Goal: Task Accomplishment & Management: Complete application form

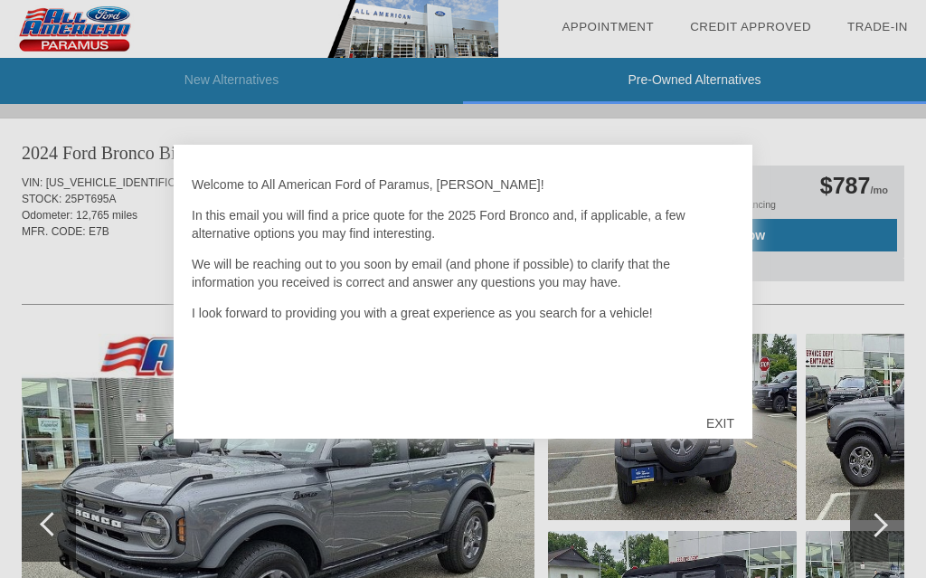
click at [716, 424] on div "EXIT" at bounding box center [720, 423] width 64 height 54
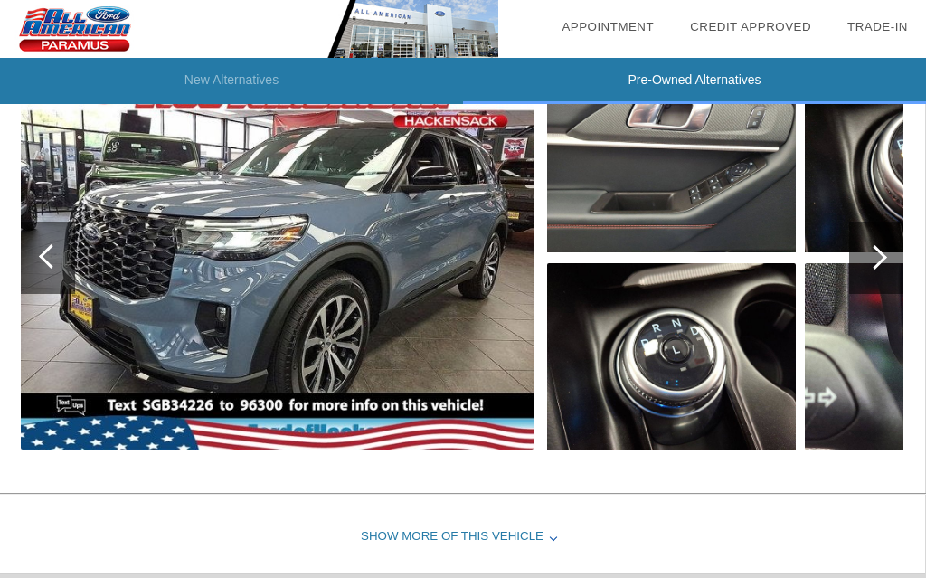
scroll to position [2106, 1]
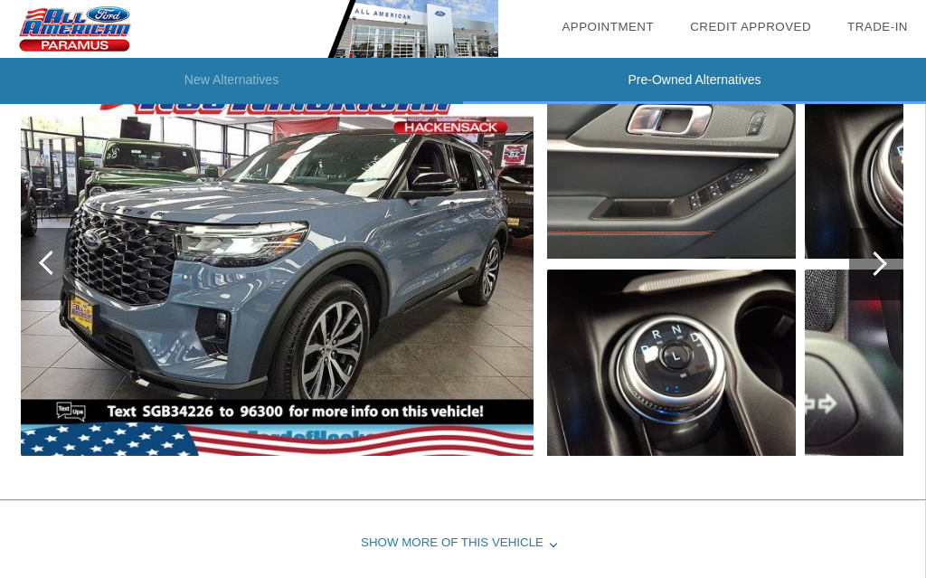
click at [684, 231] on img at bounding box center [671, 165] width 249 height 186
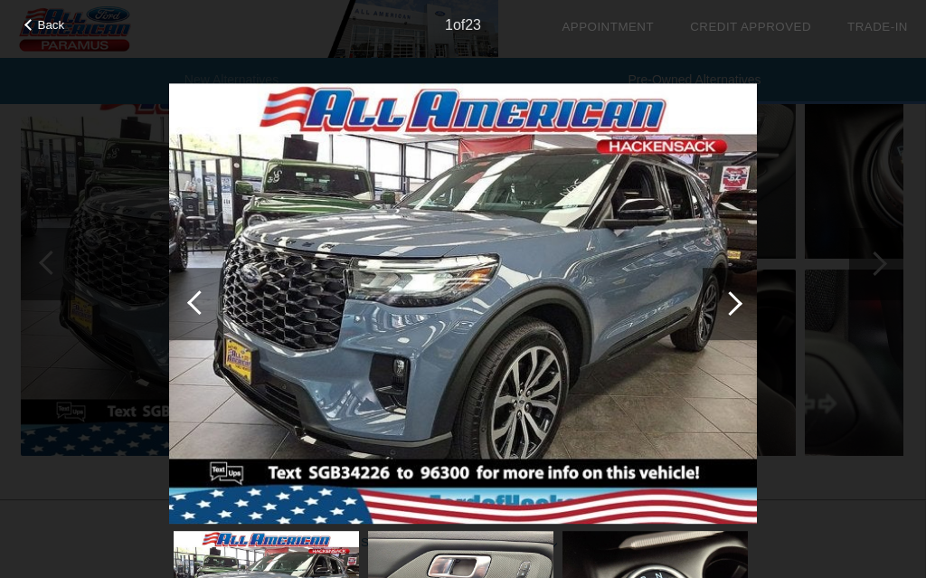
click at [733, 307] on div at bounding box center [730, 303] width 24 height 24
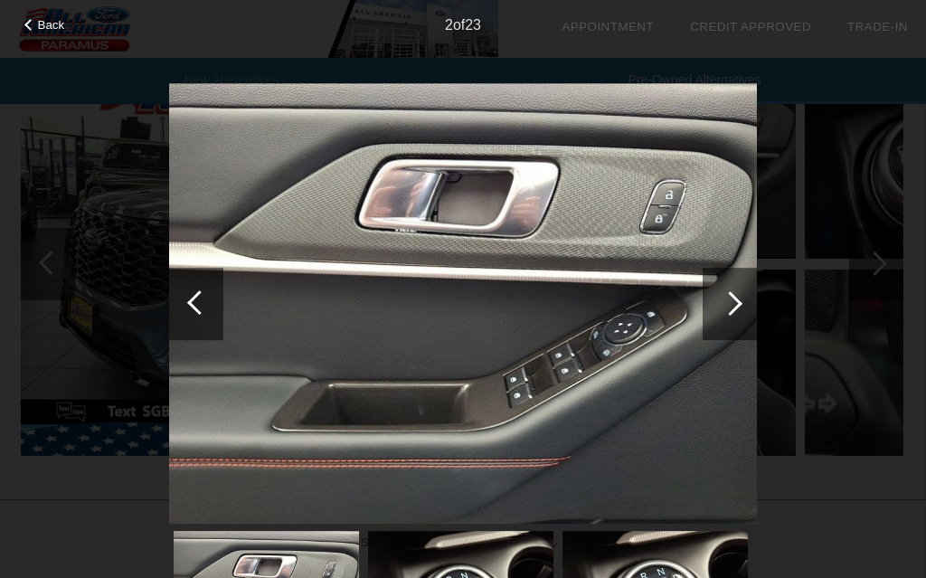
click at [733, 307] on div at bounding box center [730, 303] width 24 height 24
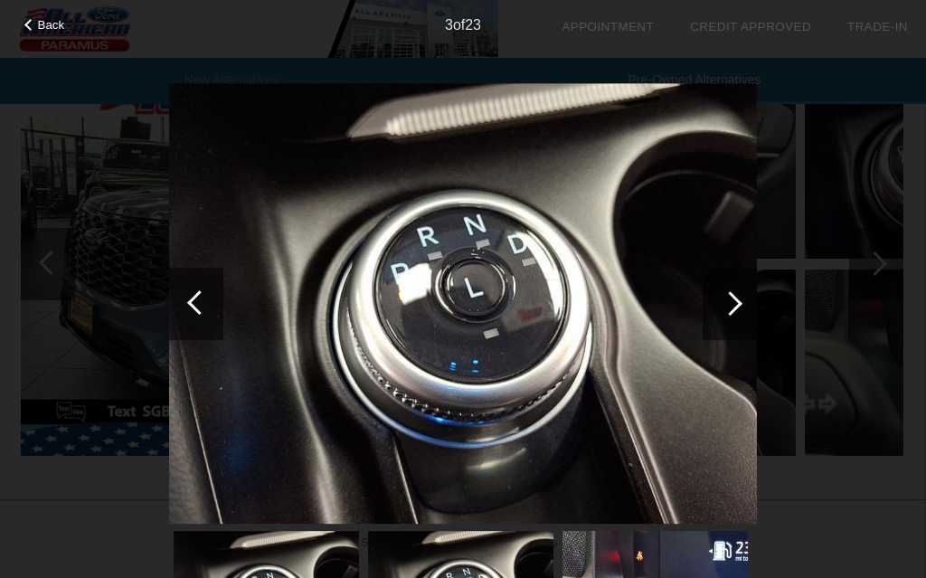
click at [733, 307] on div at bounding box center [730, 303] width 24 height 24
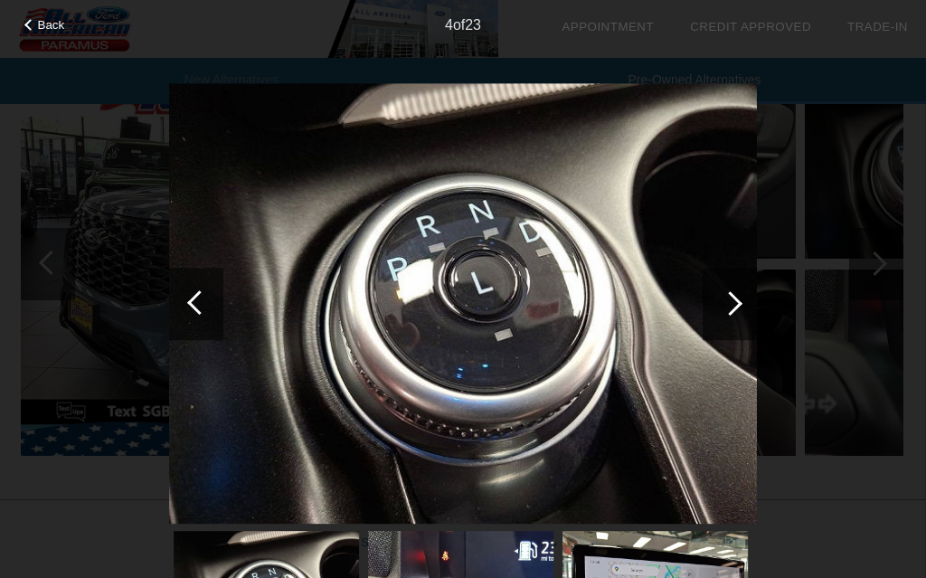
click at [733, 307] on div at bounding box center [730, 303] width 24 height 24
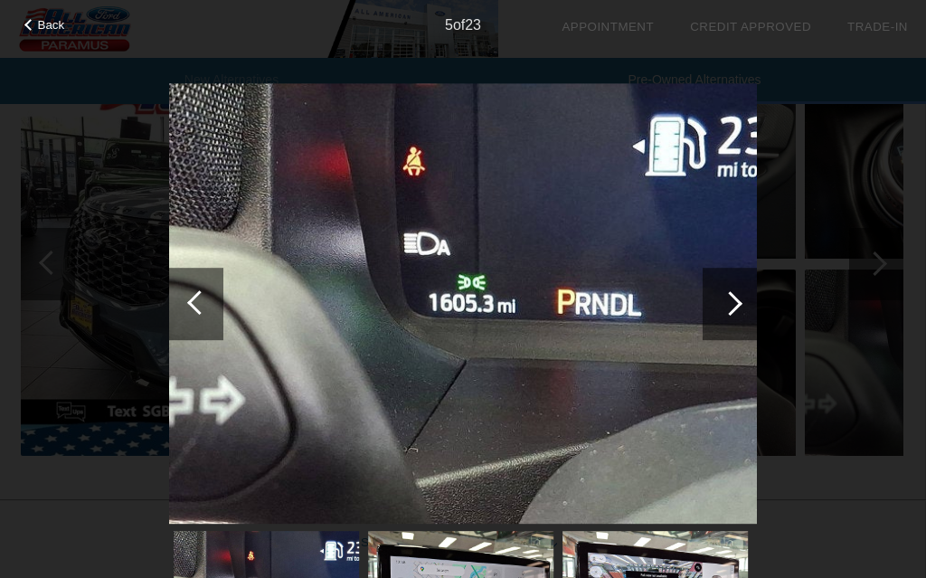
click at [733, 307] on div at bounding box center [730, 303] width 24 height 24
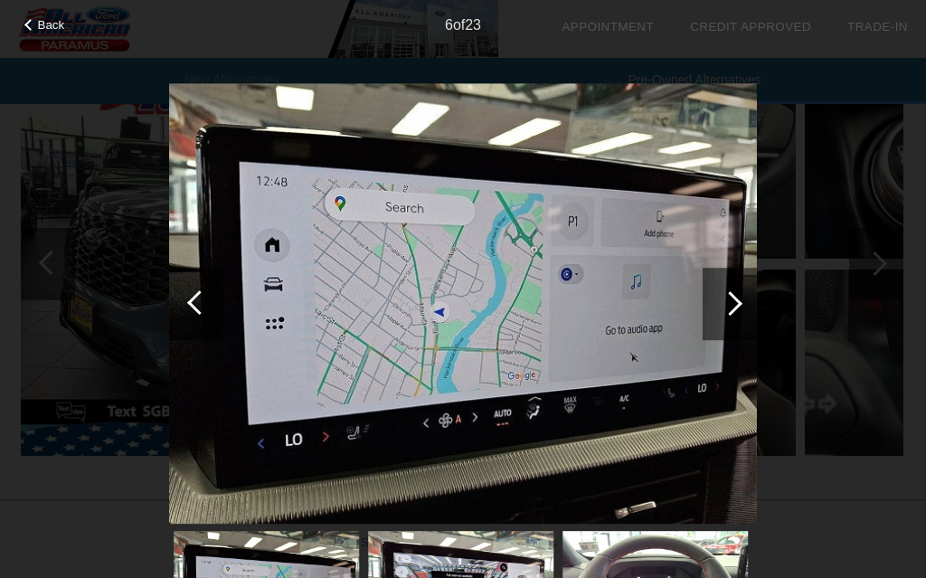
click at [733, 307] on div at bounding box center [730, 303] width 24 height 24
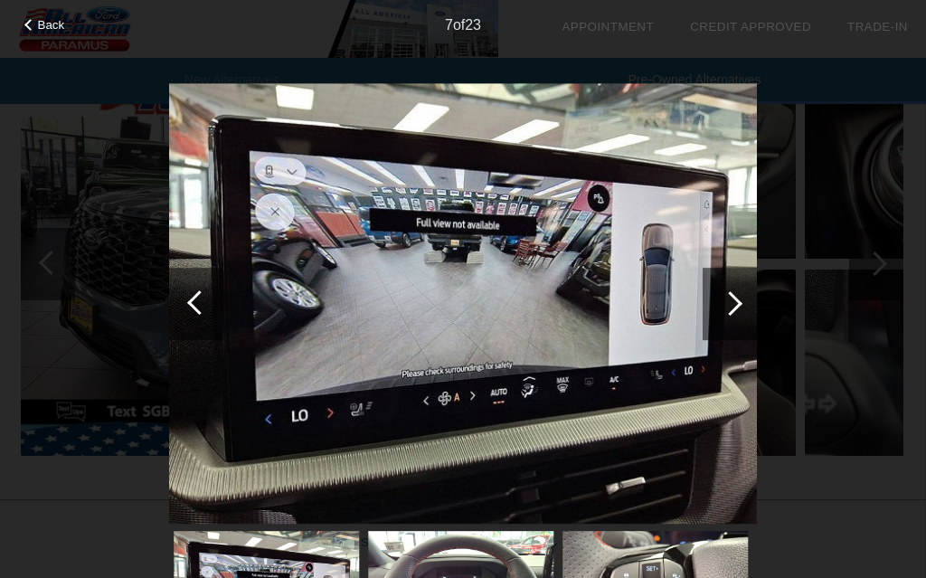
click at [733, 307] on div at bounding box center [730, 303] width 24 height 24
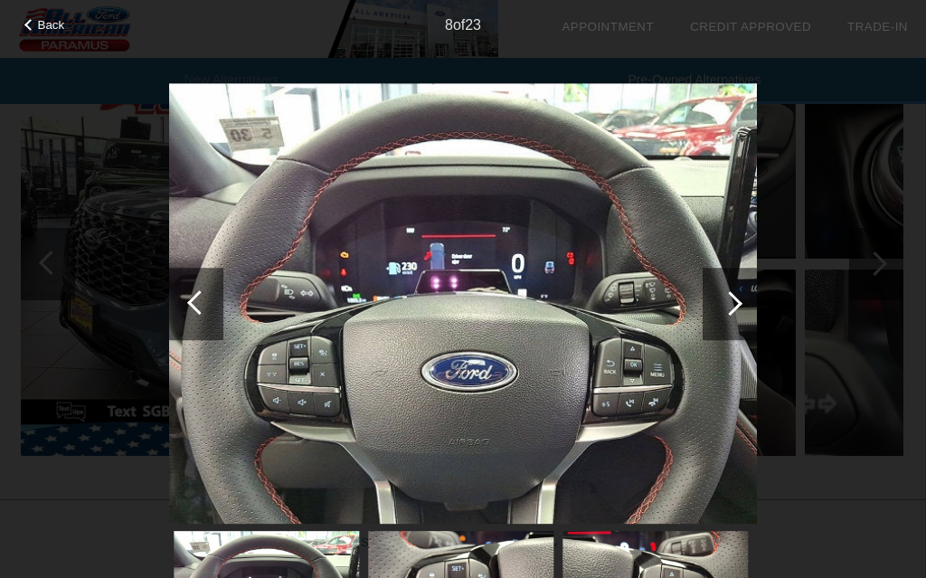
click at [733, 307] on div at bounding box center [730, 303] width 24 height 24
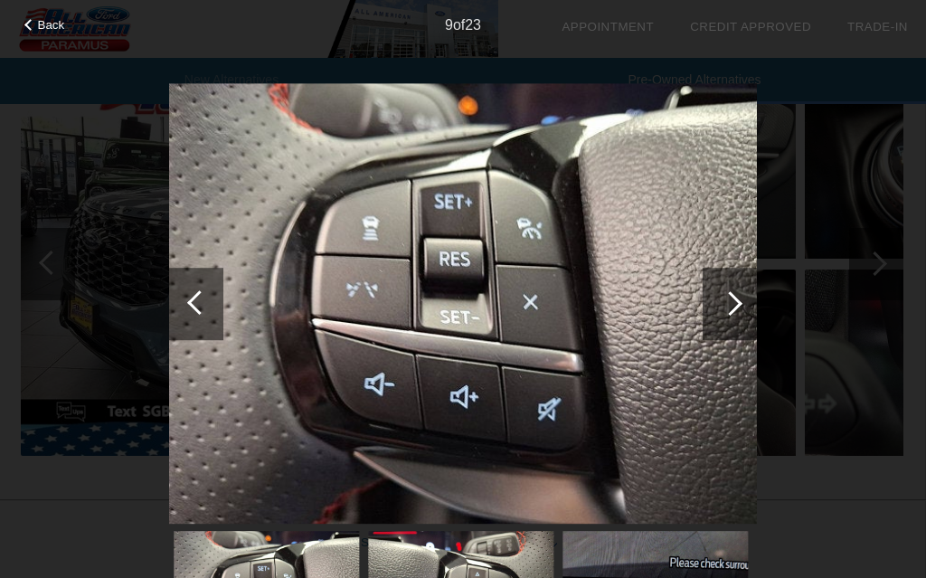
click at [733, 307] on div at bounding box center [730, 303] width 24 height 24
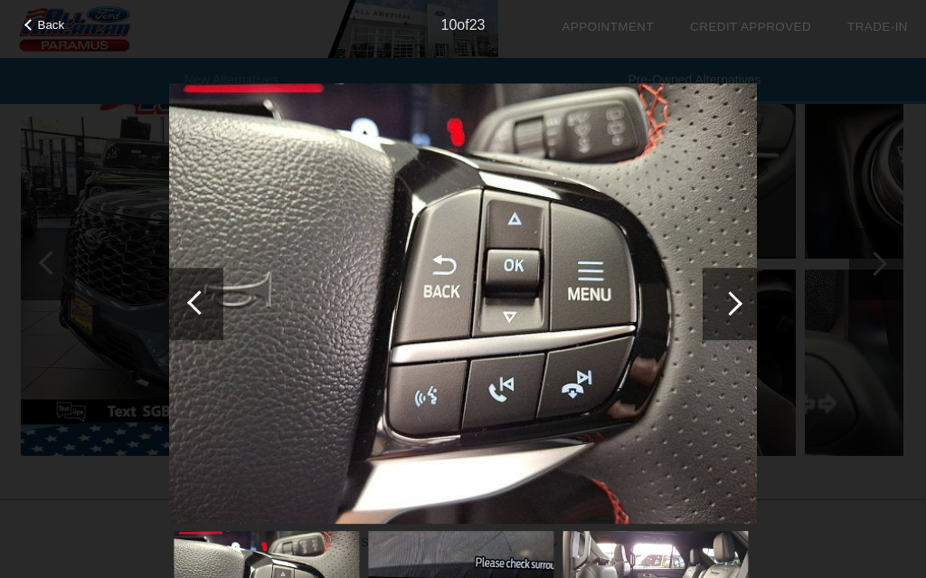
click at [733, 307] on div at bounding box center [730, 303] width 24 height 24
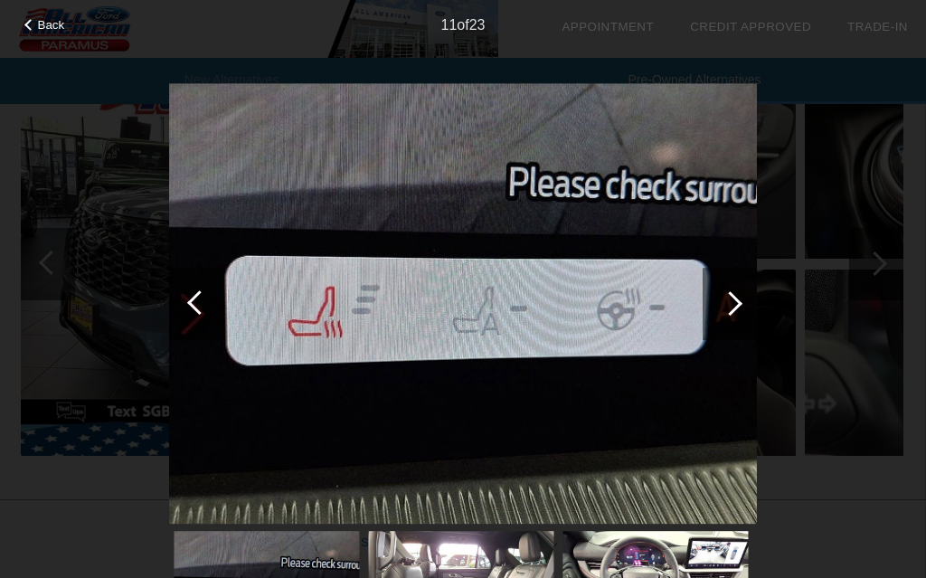
click at [733, 307] on div at bounding box center [730, 303] width 24 height 24
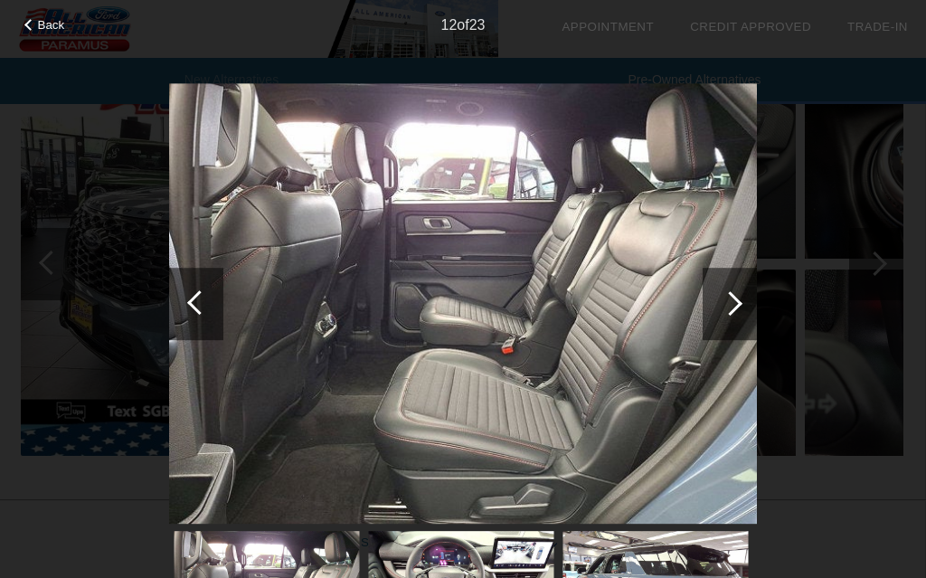
click at [733, 307] on div at bounding box center [730, 303] width 24 height 24
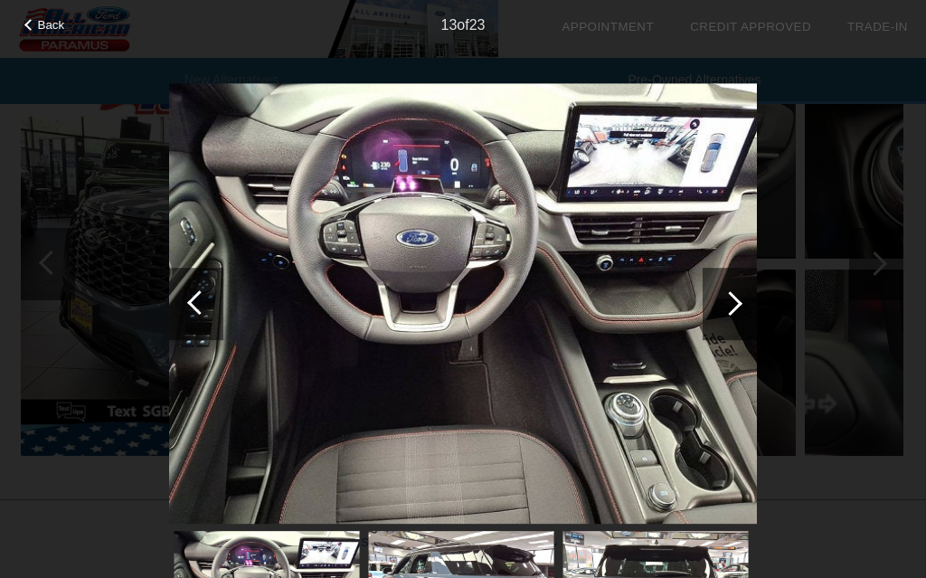
click at [733, 307] on div at bounding box center [730, 303] width 24 height 24
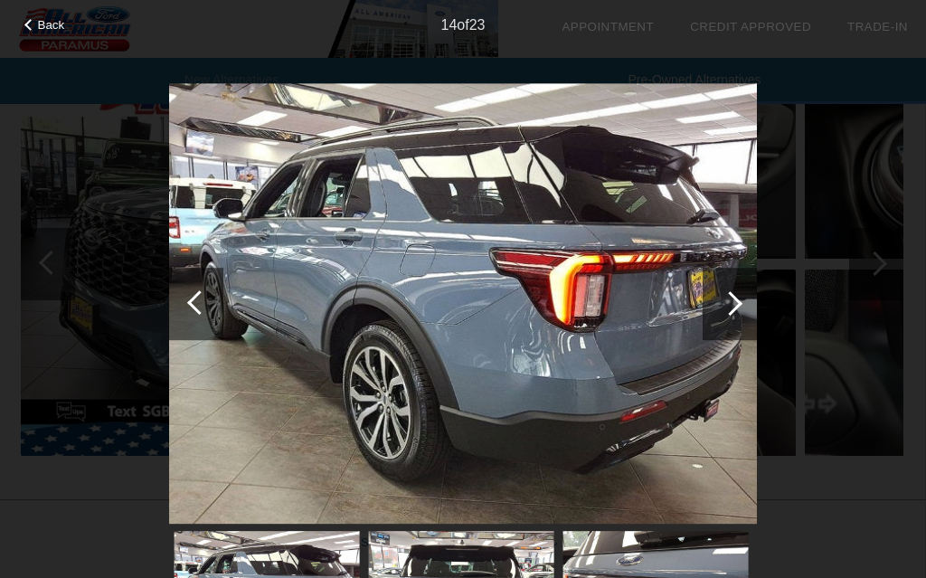
click at [733, 307] on div at bounding box center [730, 303] width 24 height 24
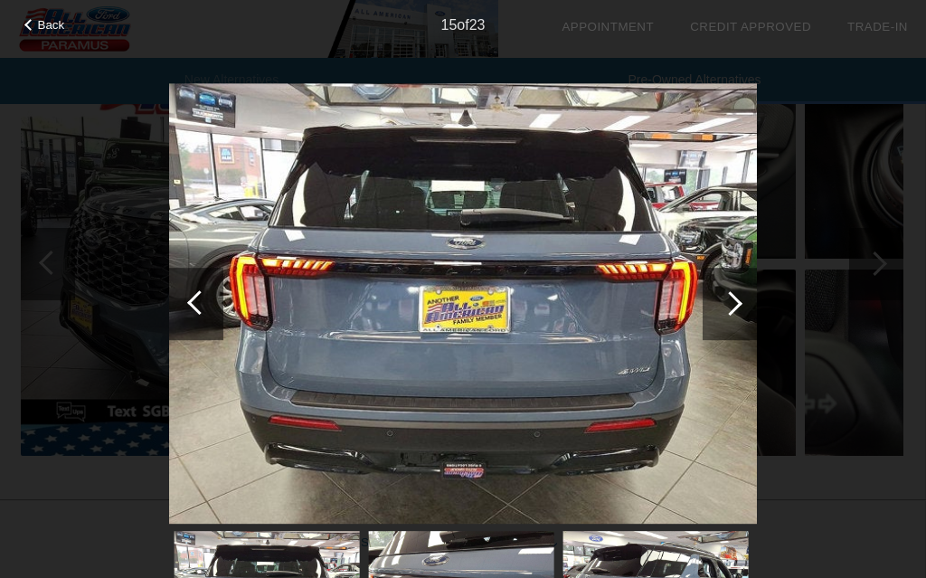
click at [733, 307] on div at bounding box center [730, 303] width 24 height 24
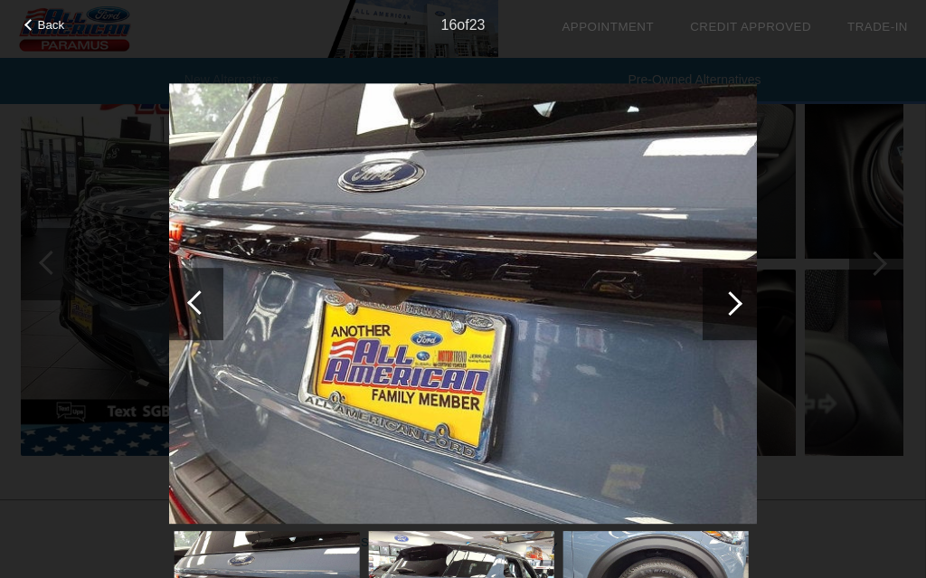
click at [733, 307] on div at bounding box center [730, 303] width 24 height 24
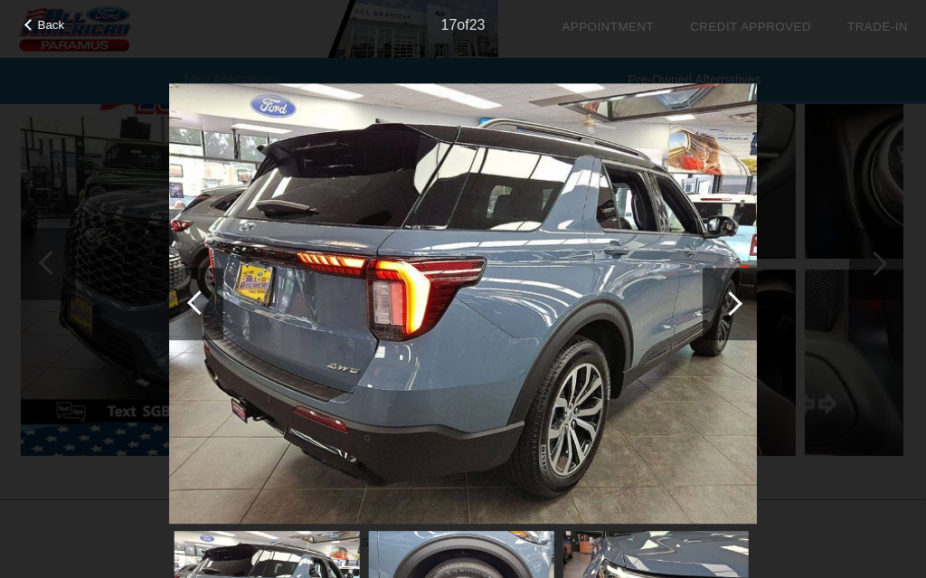
click at [733, 307] on div at bounding box center [730, 303] width 24 height 24
